Goal: Task Accomplishment & Management: Manage account settings

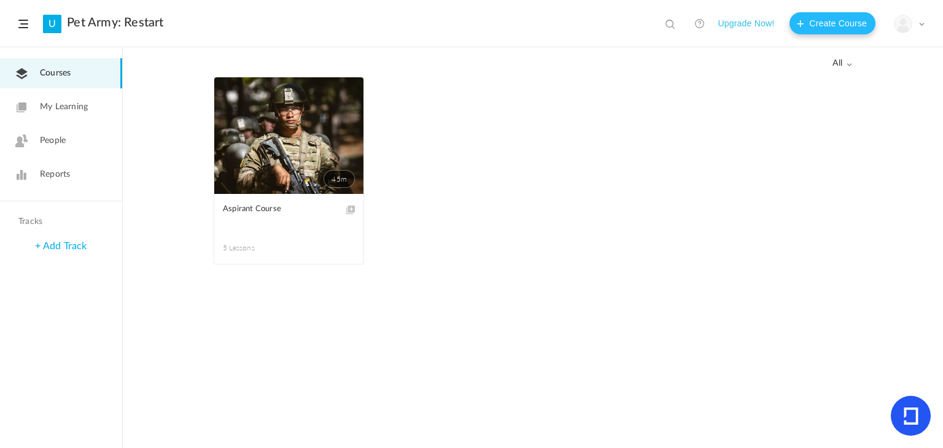
click at [827, 23] on button "Create Course" at bounding box center [833, 23] width 86 height 22
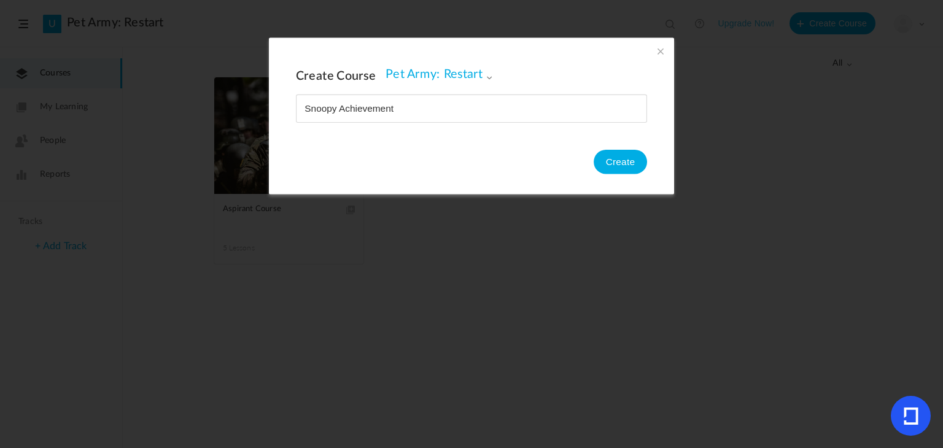
type input "Snoopy Achievement"
click at [637, 158] on button "Create" at bounding box center [620, 162] width 53 height 25
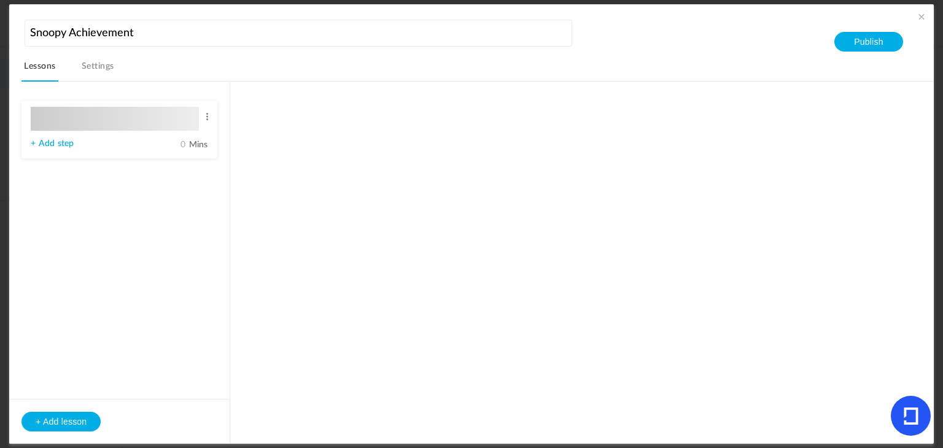
type input "Lesson 1"
type input "0"
type input "Step 1"
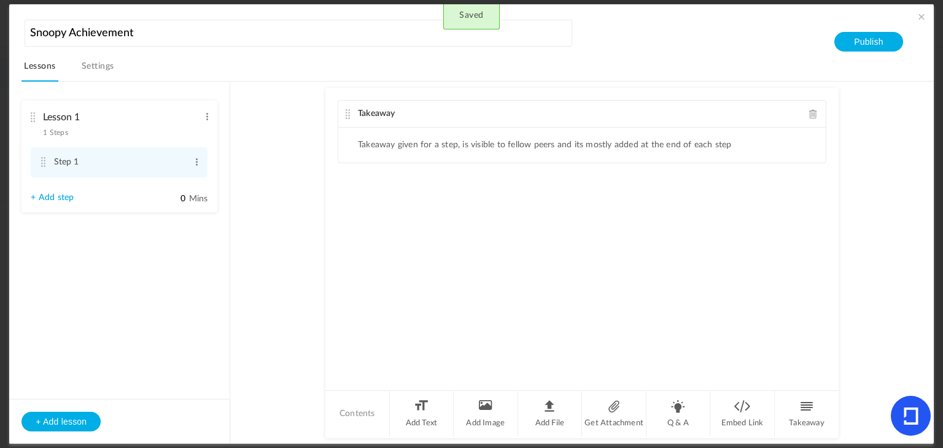
click at [79, 69] on link "Settings" at bounding box center [97, 69] width 37 height 23
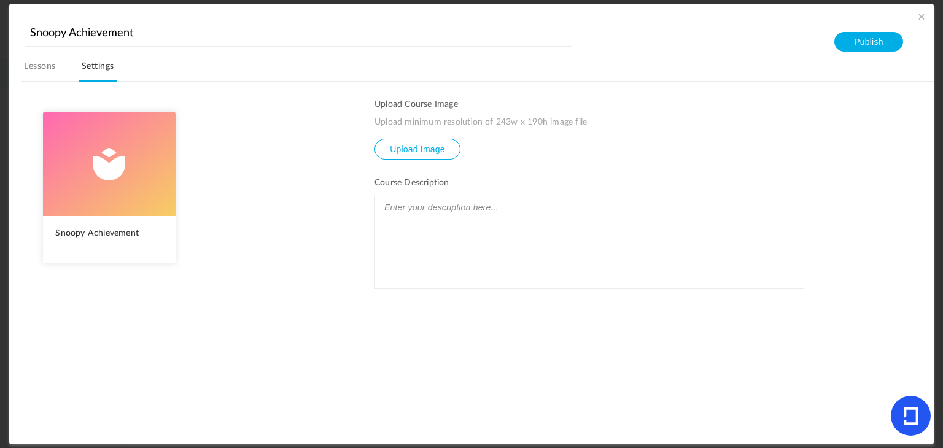
click at [112, 183] on img at bounding box center [109, 164] width 133 height 104
click at [379, 152] on input "file" at bounding box center [417, 157] width 85 height 37
type input "C:\fakepath\1.jpeg"
click at [392, 148] on input "file" at bounding box center [417, 157] width 85 height 37
type input "C:\fakepath\1.png"
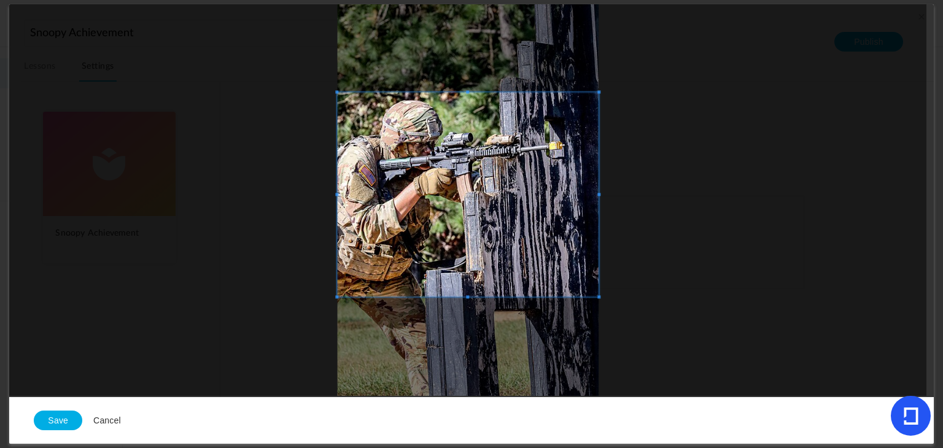
click at [505, 159] on span at bounding box center [468, 195] width 261 height 205
click at [469, 322] on div at bounding box center [468, 200] width 918 height 392
click at [475, 237] on span at bounding box center [468, 195] width 261 height 204
click at [44, 416] on button "Save" at bounding box center [58, 421] width 49 height 20
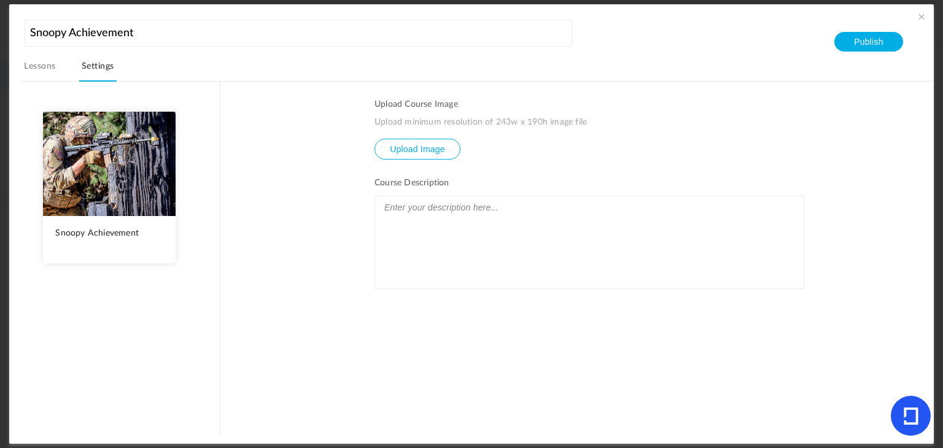
click at [45, 69] on link "Lessons" at bounding box center [39, 69] width 36 height 23
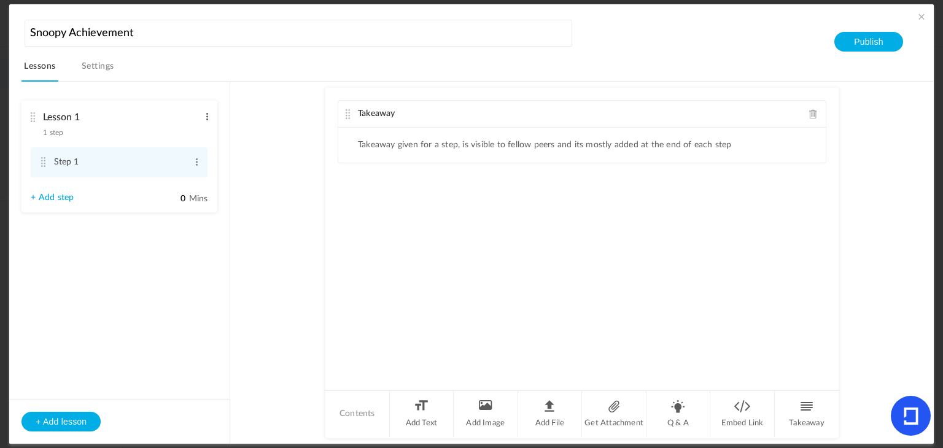
click at [206, 112] on span at bounding box center [207, 117] width 9 height 12
click at [197, 131] on link "Edit" at bounding box center [187, 137] width 48 height 15
type input "L"
type input "Introduction"
click at [412, 58] on nav "Lessons Settings" at bounding box center [477, 70] width 912 height 24
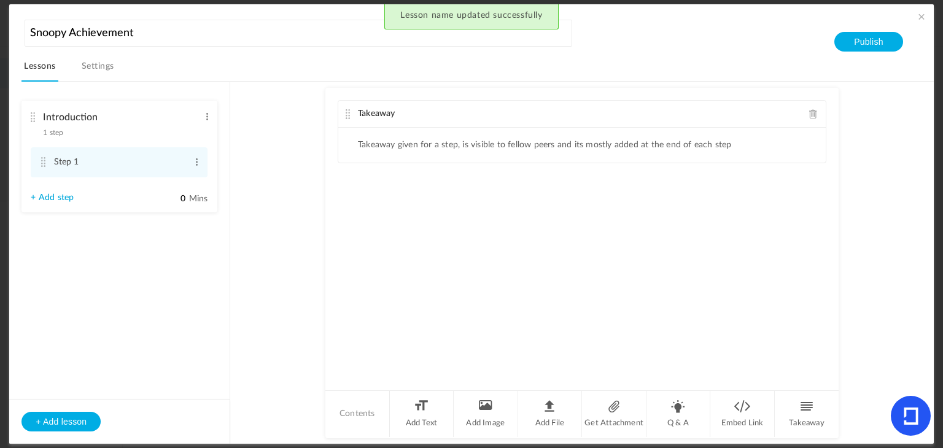
click at [922, 14] on span at bounding box center [922, 16] width 12 height 12
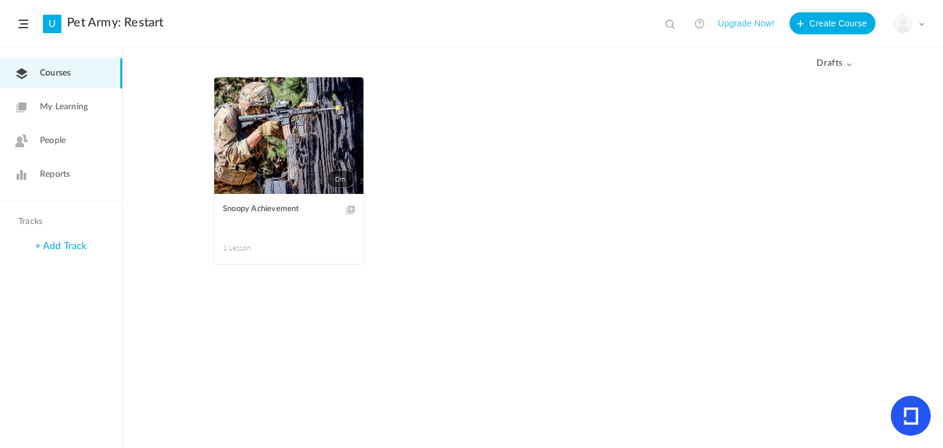
click at [843, 55] on div "All drafts All Drafts" at bounding box center [533, 62] width 639 height 29
click at [845, 60] on span "drafts" at bounding box center [835, 63] width 36 height 10
click at [802, 90] on link "All" at bounding box center [793, 90] width 115 height 23
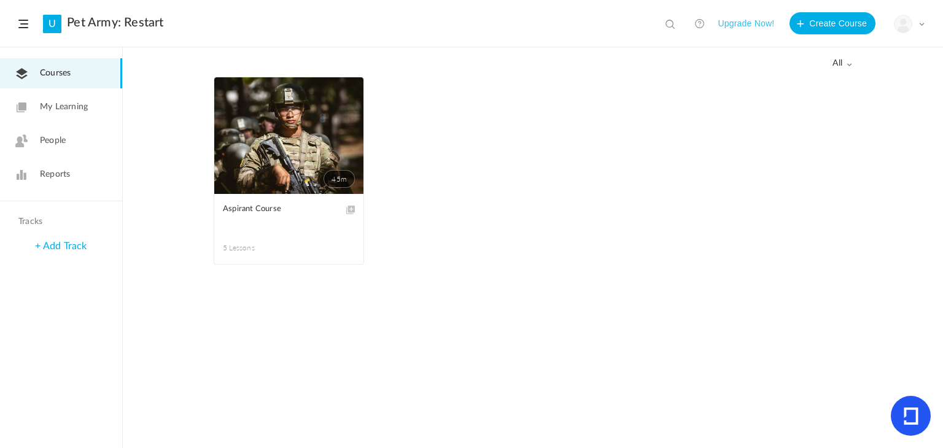
click at [280, 134] on link "45m" at bounding box center [288, 135] width 149 height 117
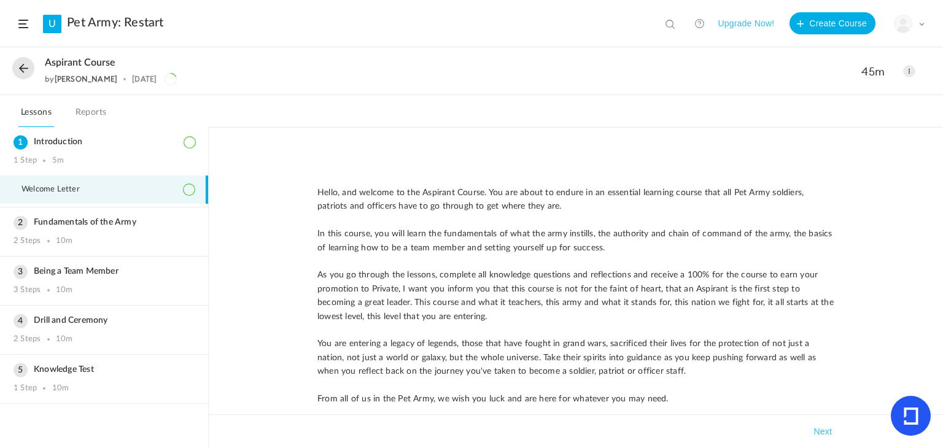
click at [18, 72] on button at bounding box center [23, 68] width 22 height 22
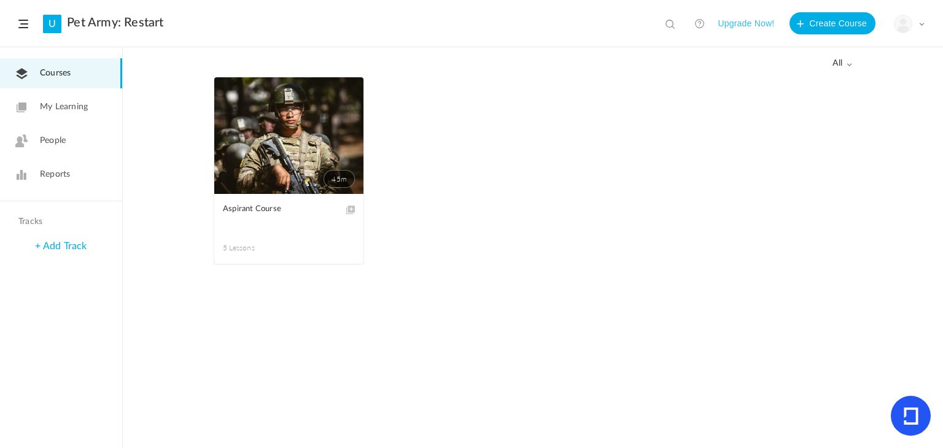
click at [0, 0] on span at bounding box center [0, 0] width 0 height 0
click at [0, 0] on link "Edit" at bounding box center [0, 0] width 0 height 0
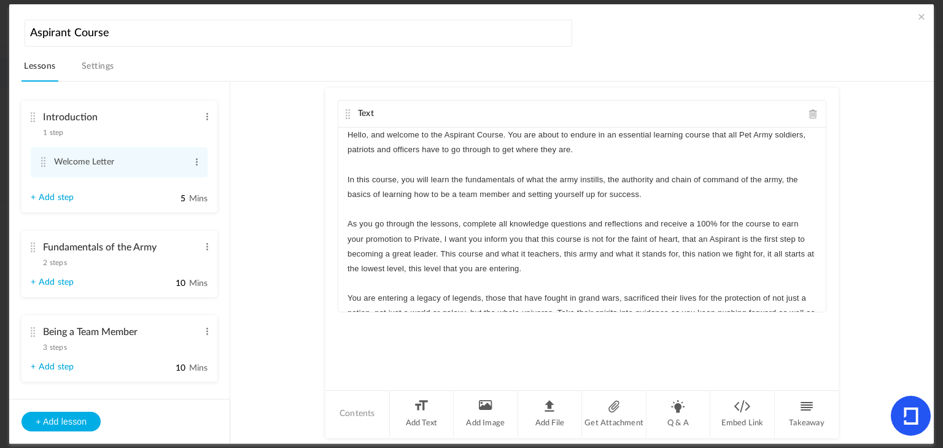
click at [922, 12] on span at bounding box center [922, 16] width 12 height 12
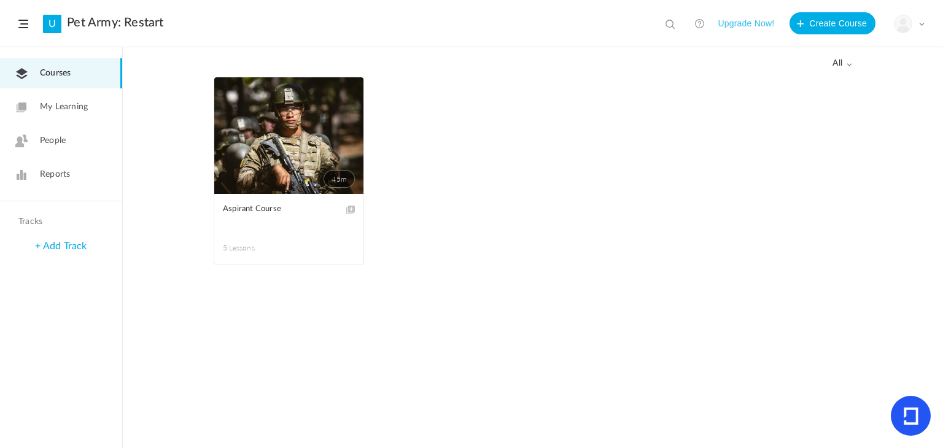
click at [313, 122] on link "45m" at bounding box center [288, 135] width 149 height 117
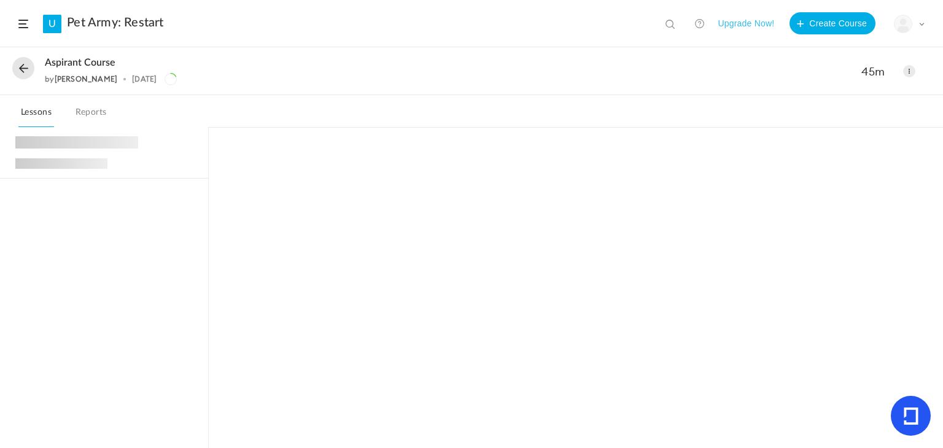
click at [33, 63] on button at bounding box center [23, 68] width 22 height 22
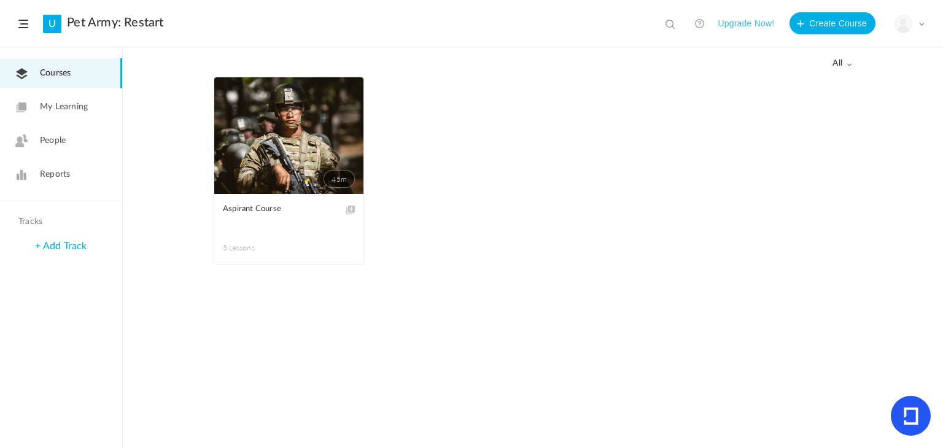
click at [25, 68] on icon at bounding box center [21, 73] width 12 height 13
click at [0, 0] on span at bounding box center [0, 0] width 0 height 0
click at [0, 0] on link "Remove Progress" at bounding box center [0, 0] width 0 height 0
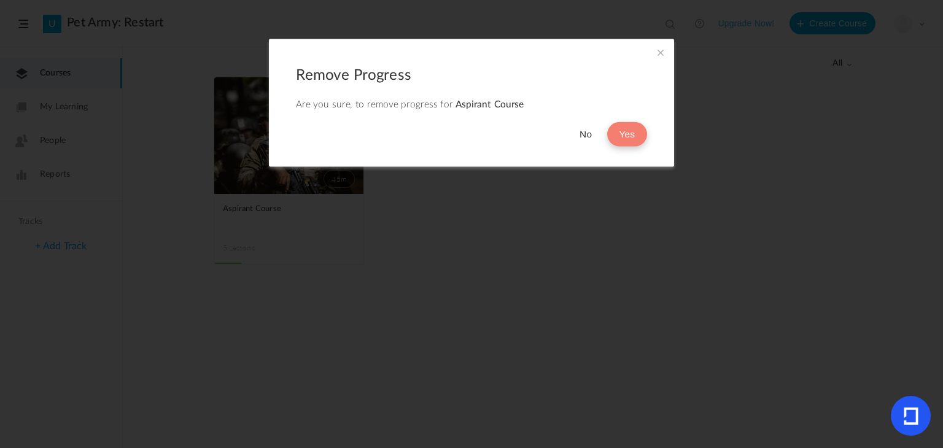
click at [629, 132] on button "Yes" at bounding box center [627, 134] width 40 height 25
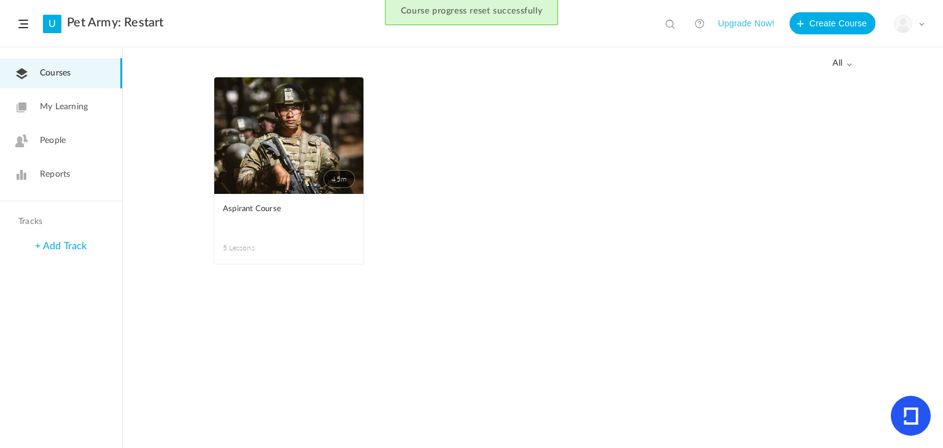
click at [838, 61] on span "all" at bounding box center [843, 63] width 20 height 10
click at [919, 21] on span at bounding box center [922, 24] width 6 height 6
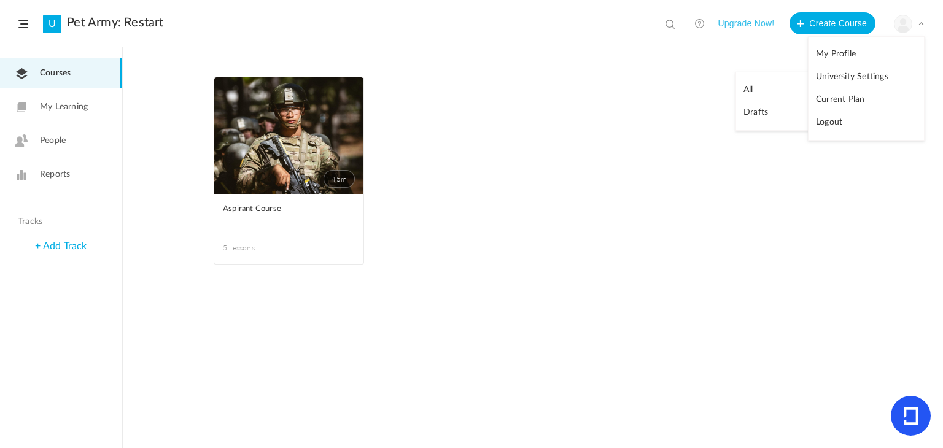
click at [62, 22] on header "U Pet Army: Restart View all No results Upgrade Now! Create Course My Profile U…" at bounding box center [471, 23] width 943 height 47
click at [55, 22] on link "U" at bounding box center [52, 24] width 18 height 18
click at [283, 139] on link "45m" at bounding box center [288, 135] width 149 height 117
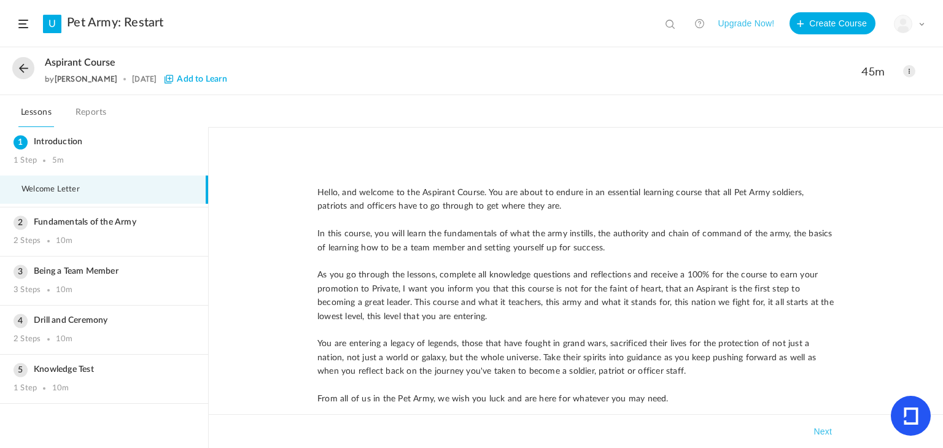
click at [26, 69] on button at bounding box center [23, 68] width 22 height 22
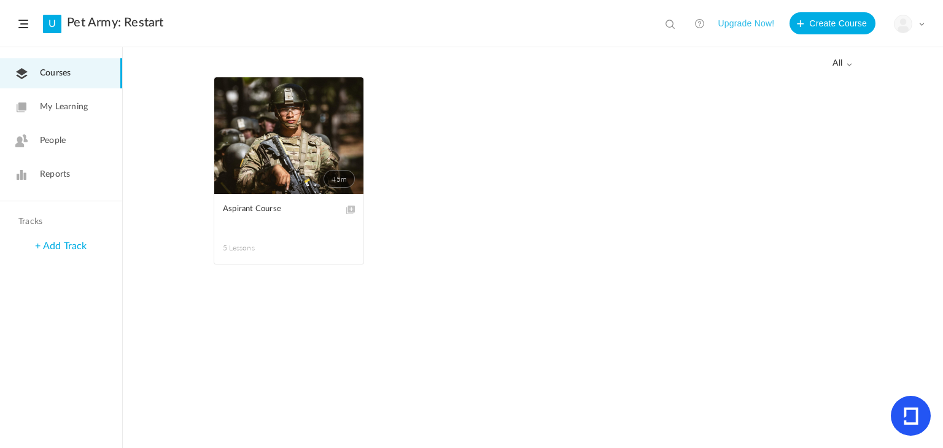
click at [0, 0] on span at bounding box center [0, 0] width 0 height 0
click at [408, 74] on div "All all All Drafts" at bounding box center [533, 62] width 639 height 29
click at [0, 0] on span at bounding box center [0, 0] width 0 height 0
click at [390, 147] on ul "45m Edit Delete Move to draft Aspirant Course 5 Lessons This course is no longe…" at bounding box center [533, 177] width 639 height 200
click at [262, 139] on link "45m" at bounding box center [288, 135] width 149 height 117
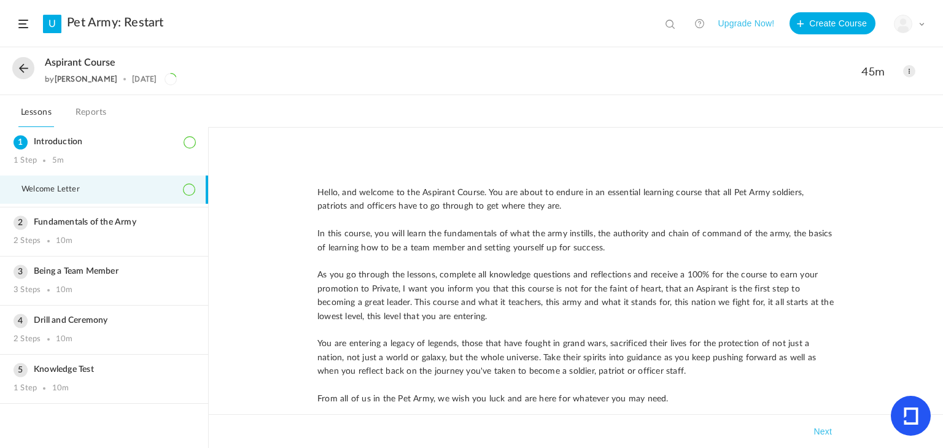
click at [20, 72] on button at bounding box center [23, 68] width 22 height 22
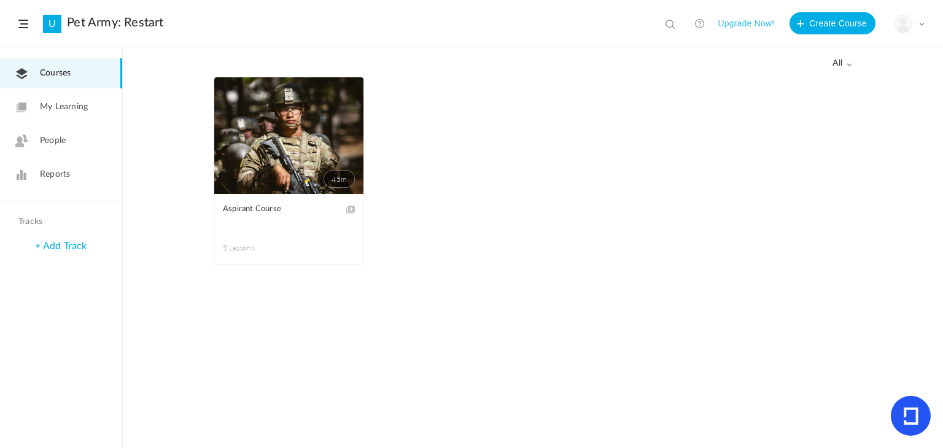
click at [0, 0] on span at bounding box center [0, 0] width 0 height 0
click at [502, 139] on ul "45m Edit Delete Move to draft Aspirant Course 5 Lessons This course is no longe…" at bounding box center [533, 177] width 639 height 200
click at [853, 57] on div "All all All Drafts 45m Edit Delete Move to draft Aspirant Course 5 Lessons This…" at bounding box center [533, 248] width 820 height 400
click at [851, 58] on span "all" at bounding box center [843, 63] width 20 height 10
click at [802, 102] on link "Drafts" at bounding box center [793, 112] width 115 height 23
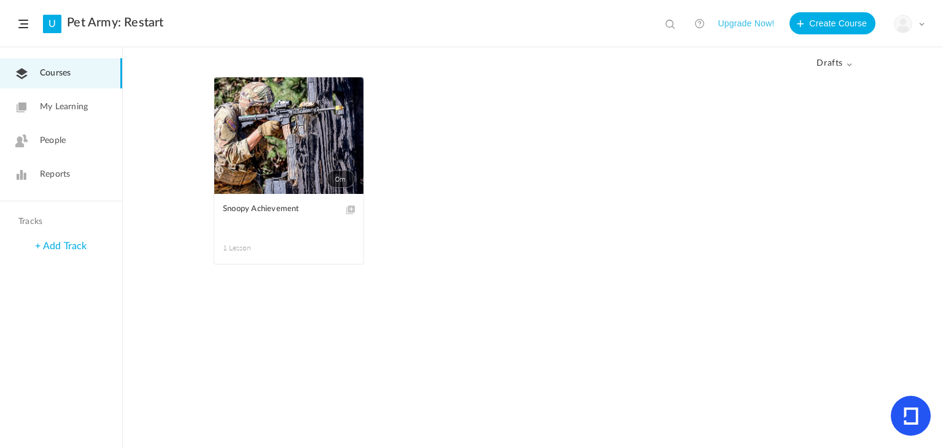
click at [826, 65] on span "drafts" at bounding box center [835, 63] width 36 height 10
click at [800, 85] on link "All" at bounding box center [793, 90] width 115 height 23
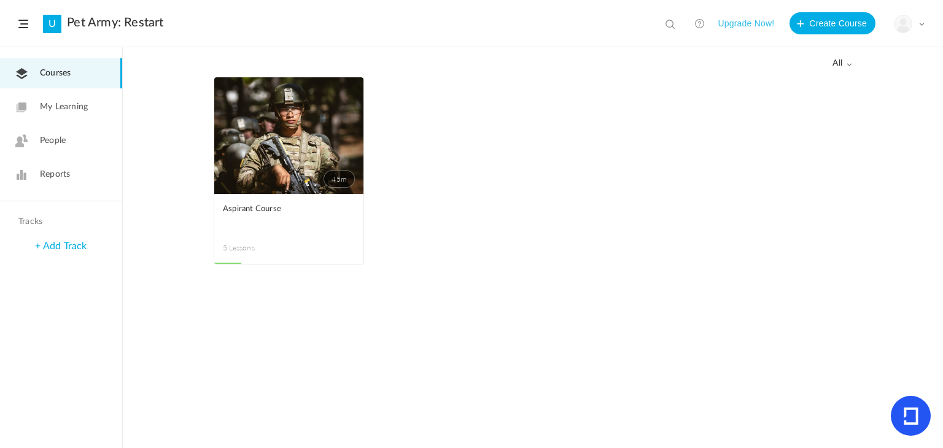
click at [0, 0] on span at bounding box center [0, 0] width 0 height 0
click at [0, 0] on link "Remove Progress" at bounding box center [0, 0] width 0 height 0
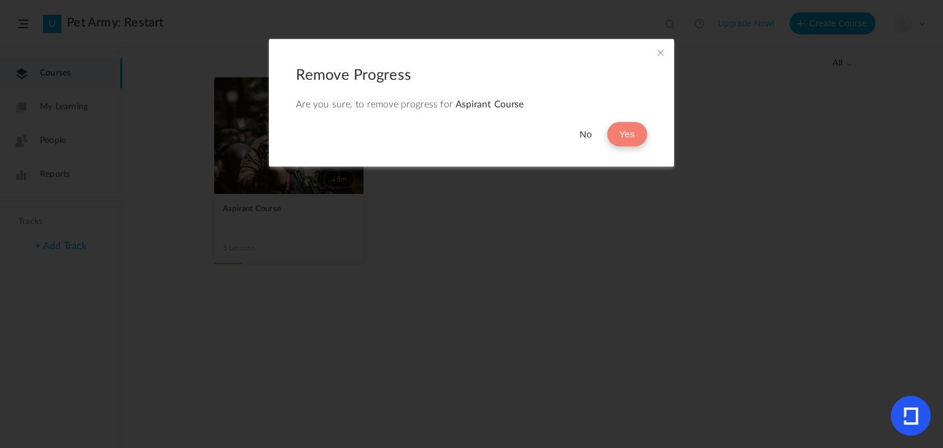
click at [628, 140] on button "Yes" at bounding box center [627, 134] width 40 height 25
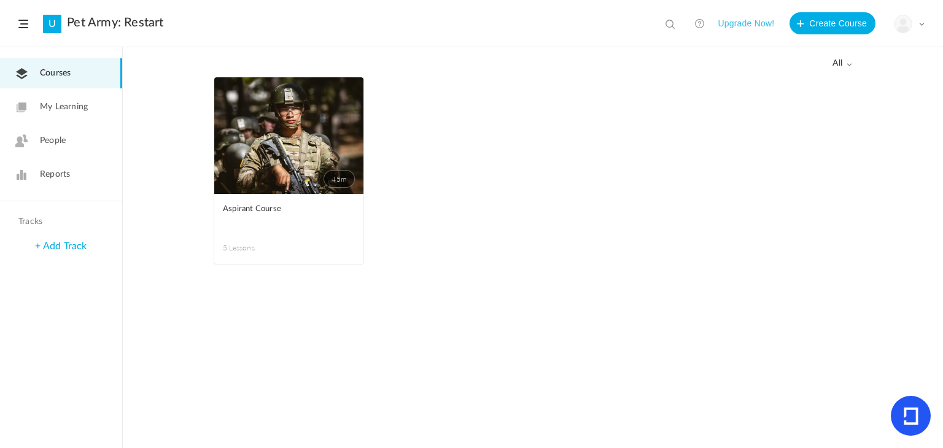
click at [52, 18] on link "U" at bounding box center [52, 24] width 18 height 18
click at [71, 27] on link "Pet Army: Restart" at bounding box center [115, 22] width 96 height 15
click at [905, 20] on img at bounding box center [903, 23] width 17 height 17
click at [881, 74] on link "University Settings" at bounding box center [866, 77] width 115 height 23
click at [844, 72] on div "All all All Drafts" at bounding box center [533, 62] width 639 height 29
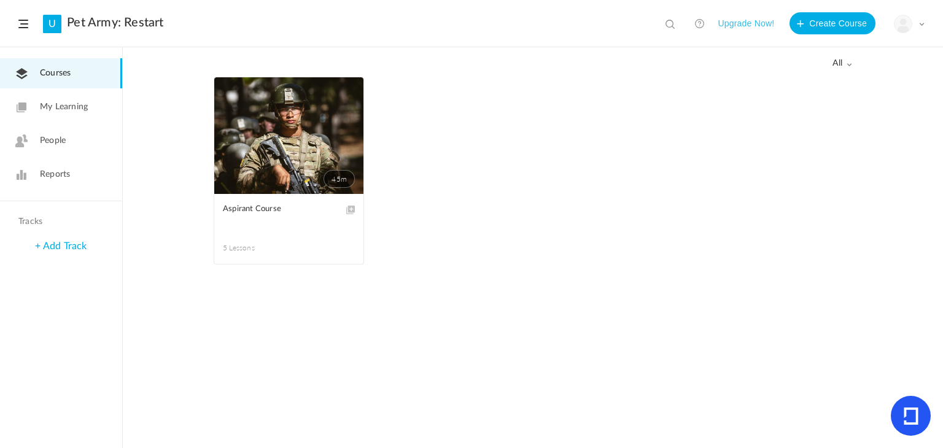
click at [850, 67] on span at bounding box center [849, 64] width 6 height 6
click at [823, 103] on link "Drafts" at bounding box center [793, 112] width 115 height 23
